Goal: Check status: Check status

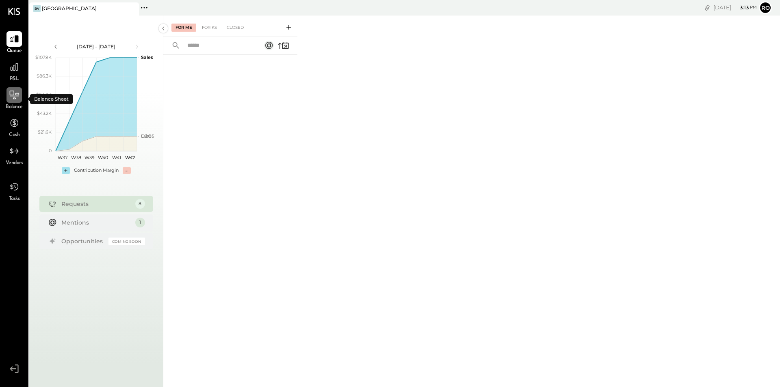
click at [15, 93] on icon at bounding box center [14, 95] width 11 height 11
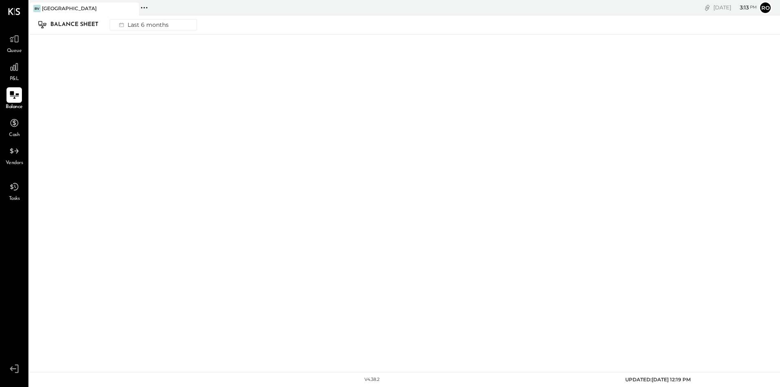
click at [14, 91] on icon at bounding box center [14, 95] width 11 height 11
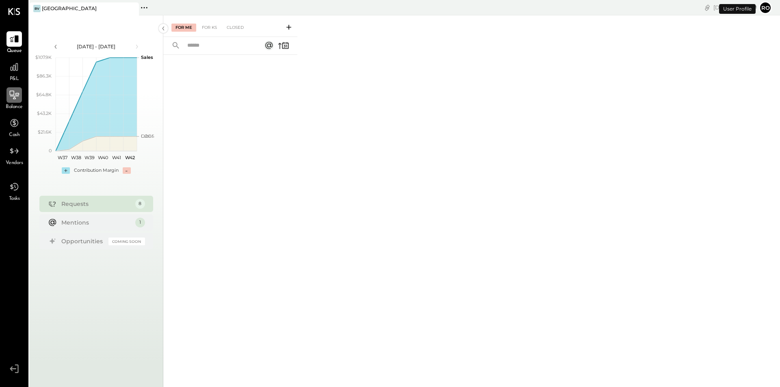
click at [15, 101] on div at bounding box center [13, 94] width 15 height 15
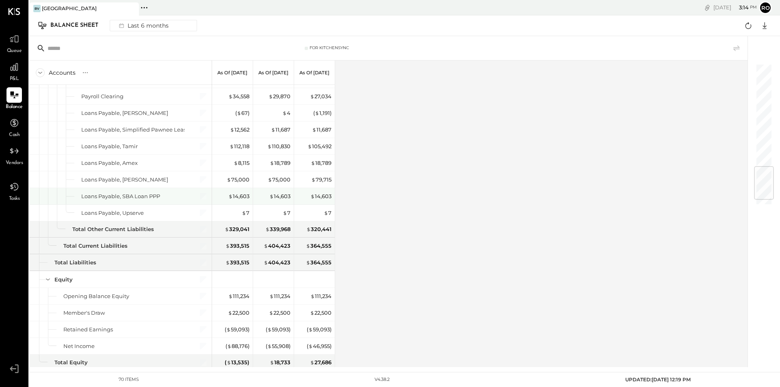
scroll to position [821, 0]
